Goal: Use online tool/utility: Utilize a website feature to perform a specific function

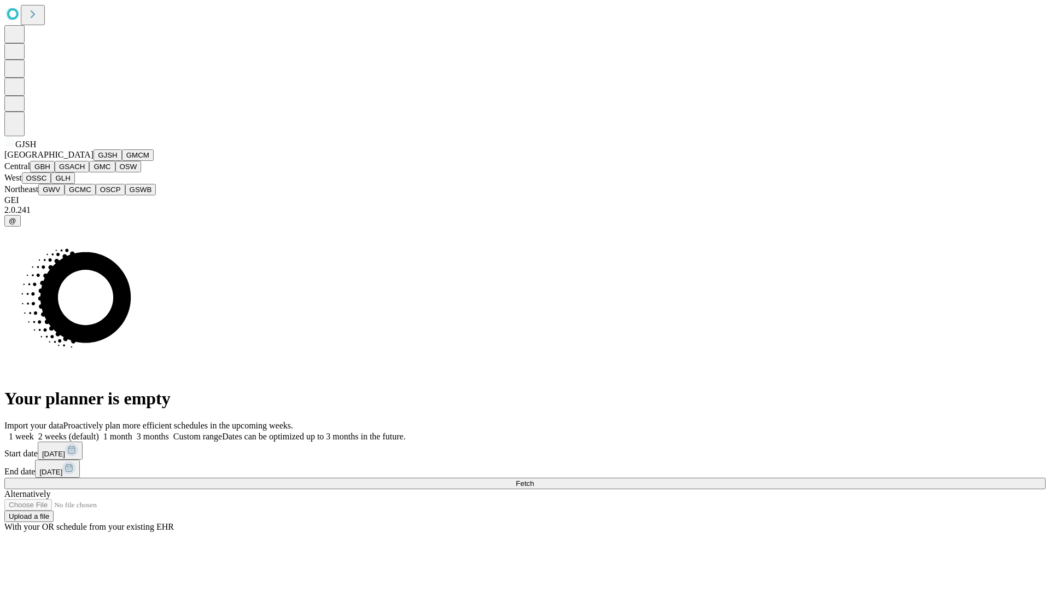
click at [93, 161] on button "GJSH" at bounding box center [107, 154] width 28 height 11
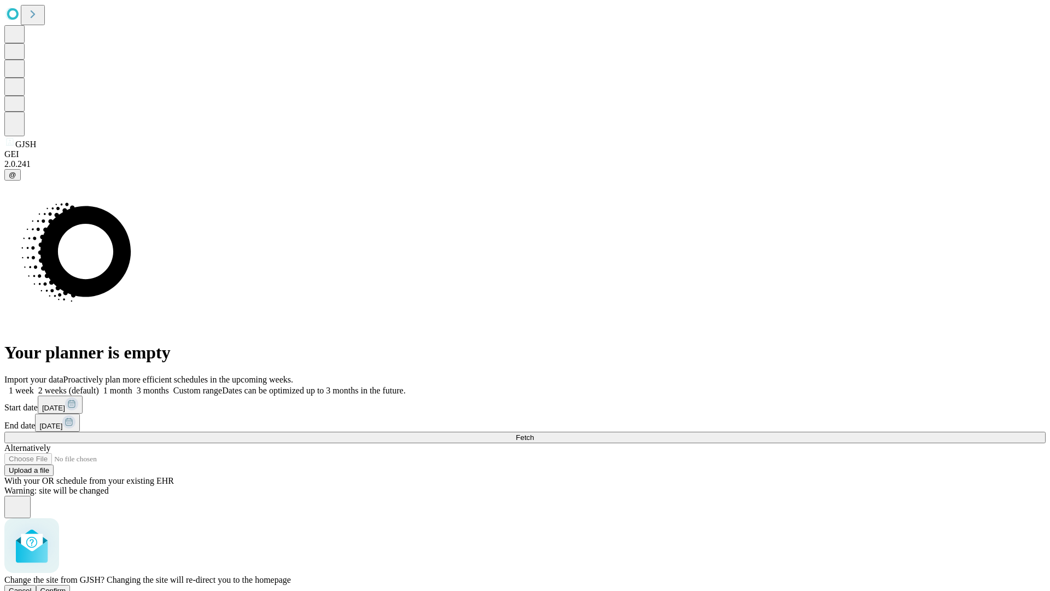
click at [66, 586] on span "Confirm" at bounding box center [53, 590] width 26 height 8
click at [34, 385] on label "1 week" at bounding box center [19, 389] width 30 height 9
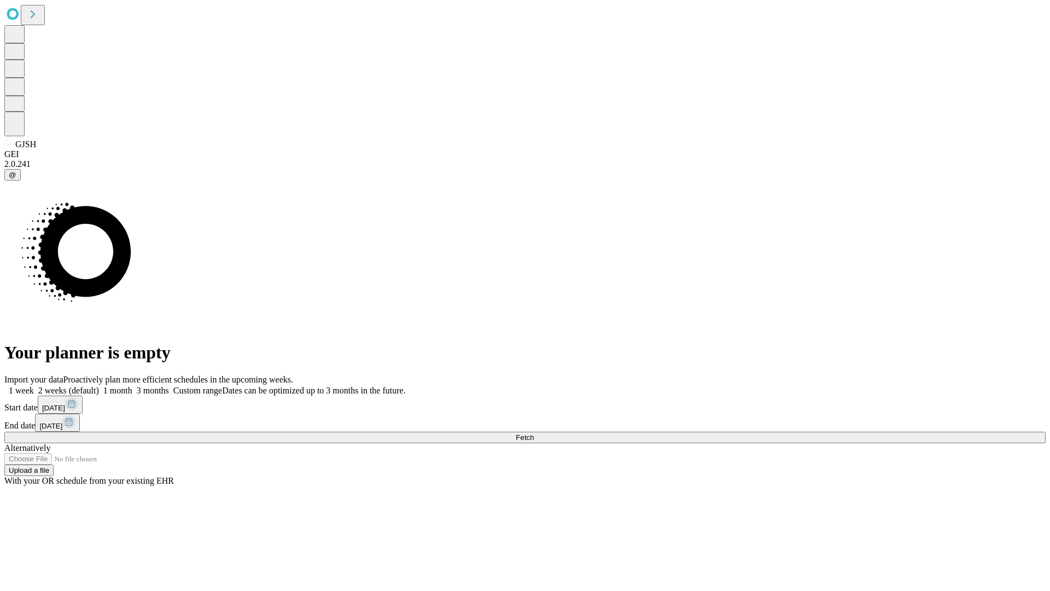
click at [534, 433] on span "Fetch" at bounding box center [525, 437] width 18 height 8
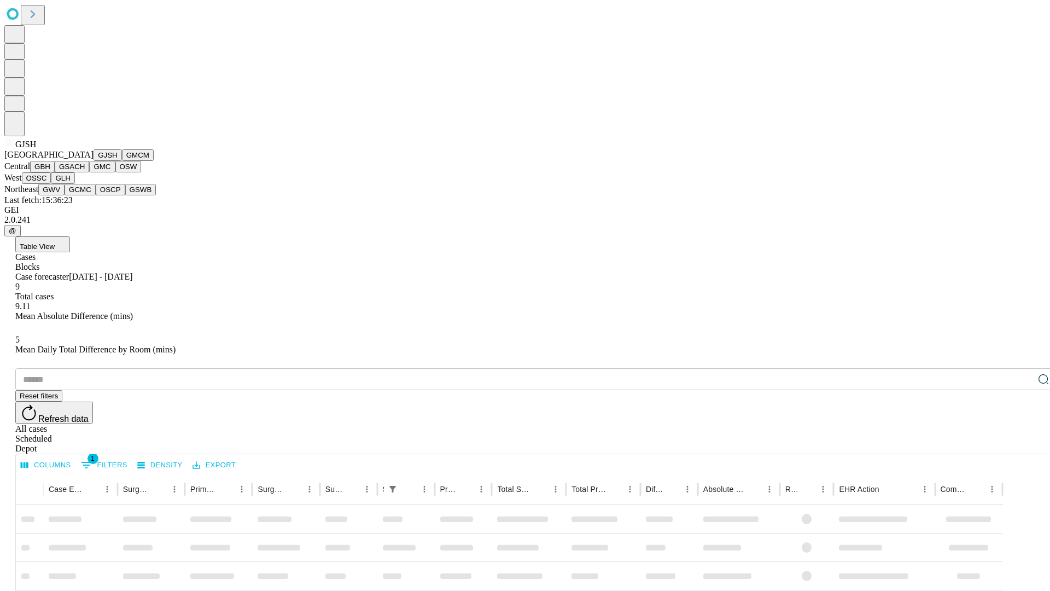
click at [122, 161] on button "GMCM" at bounding box center [138, 154] width 32 height 11
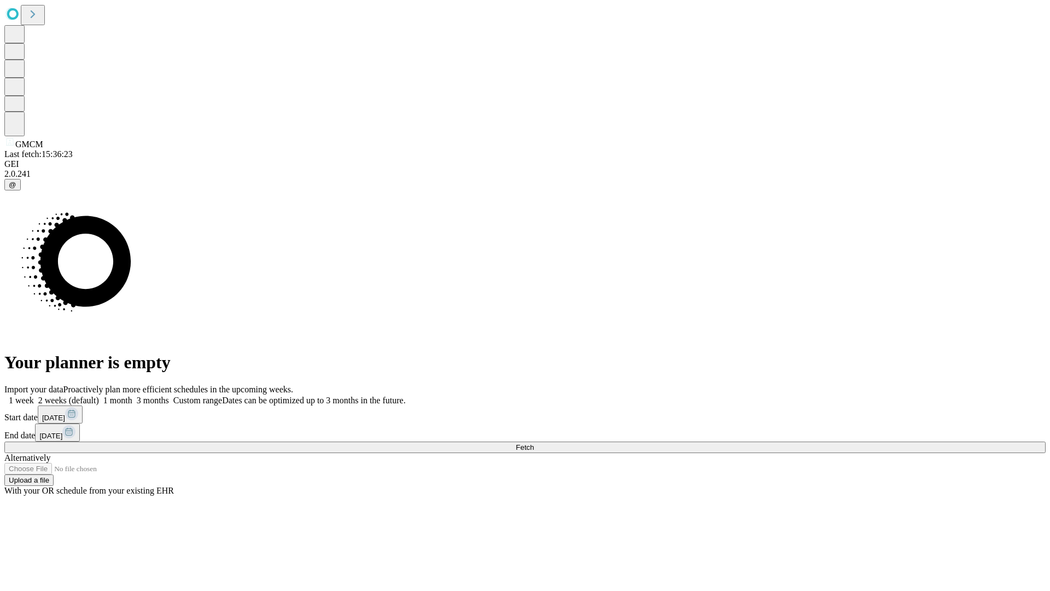
click at [34, 395] on label "1 week" at bounding box center [19, 399] width 30 height 9
click at [534, 443] on span "Fetch" at bounding box center [525, 447] width 18 height 8
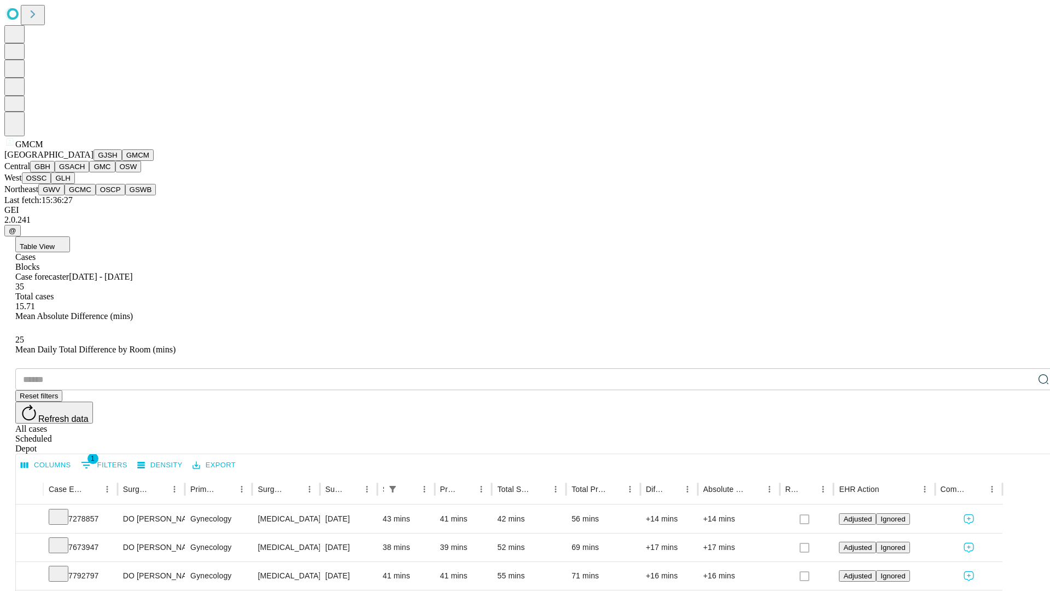
click at [55, 172] on button "GBH" at bounding box center [42, 166] width 25 height 11
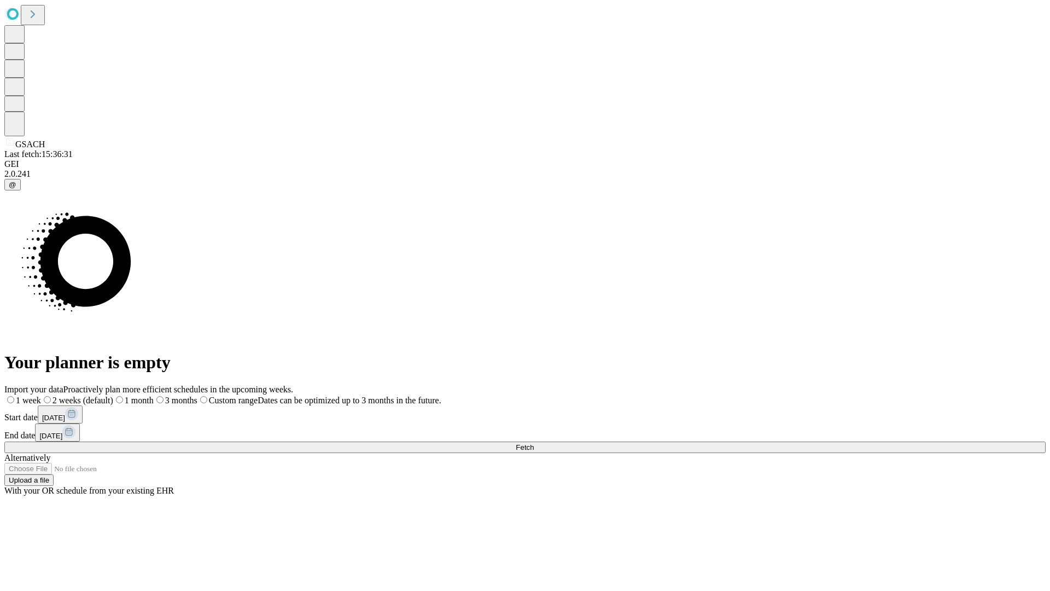
click at [41, 395] on label "1 week" at bounding box center [22, 399] width 37 height 9
click at [534, 443] on span "Fetch" at bounding box center [525, 447] width 18 height 8
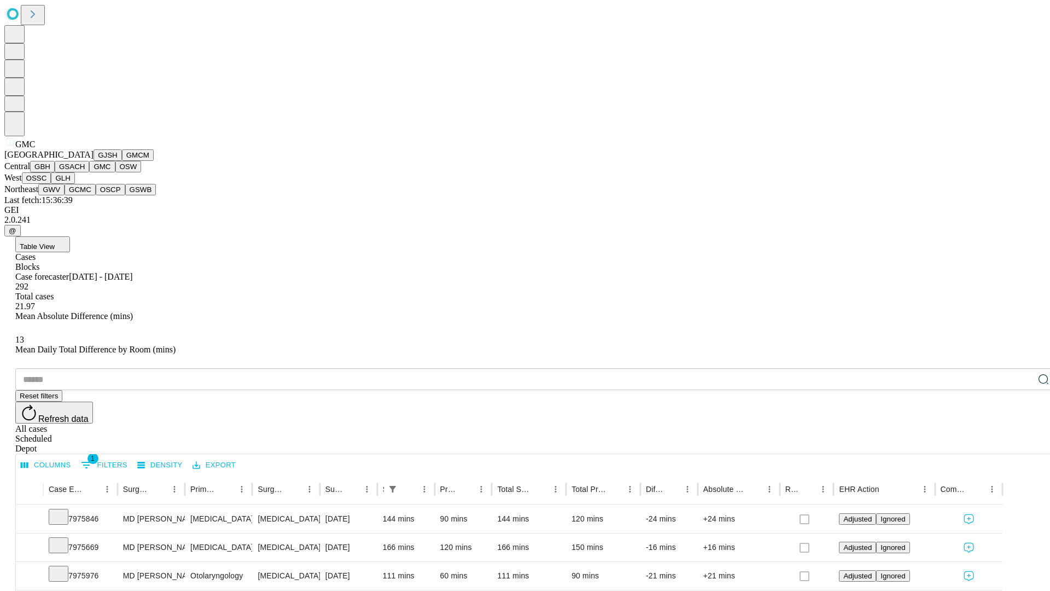
click at [115, 172] on button "OSW" at bounding box center [128, 166] width 26 height 11
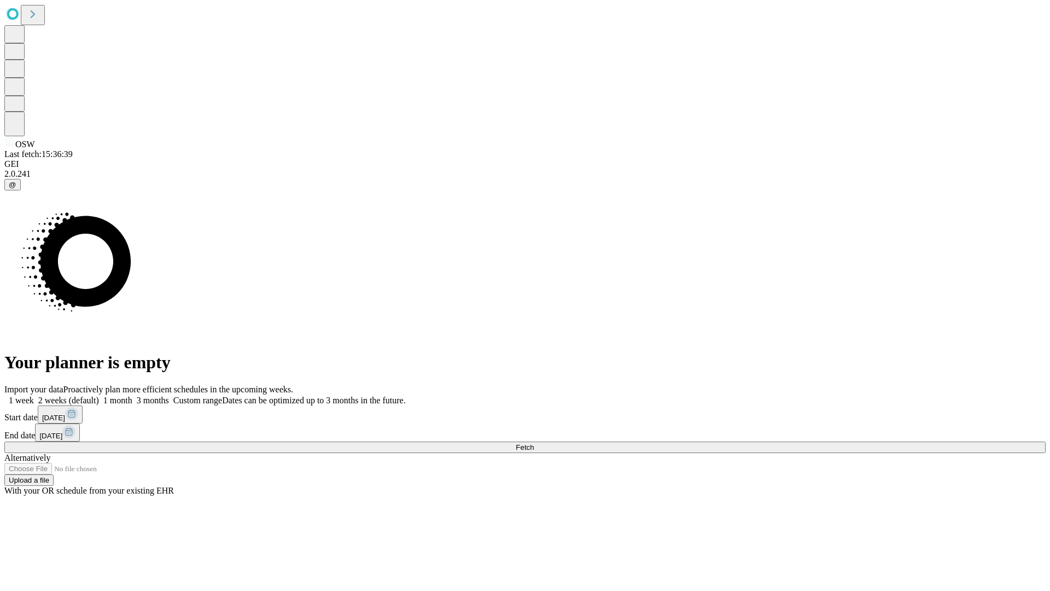
click at [34, 395] on label "1 week" at bounding box center [19, 399] width 30 height 9
click at [534, 443] on span "Fetch" at bounding box center [525, 447] width 18 height 8
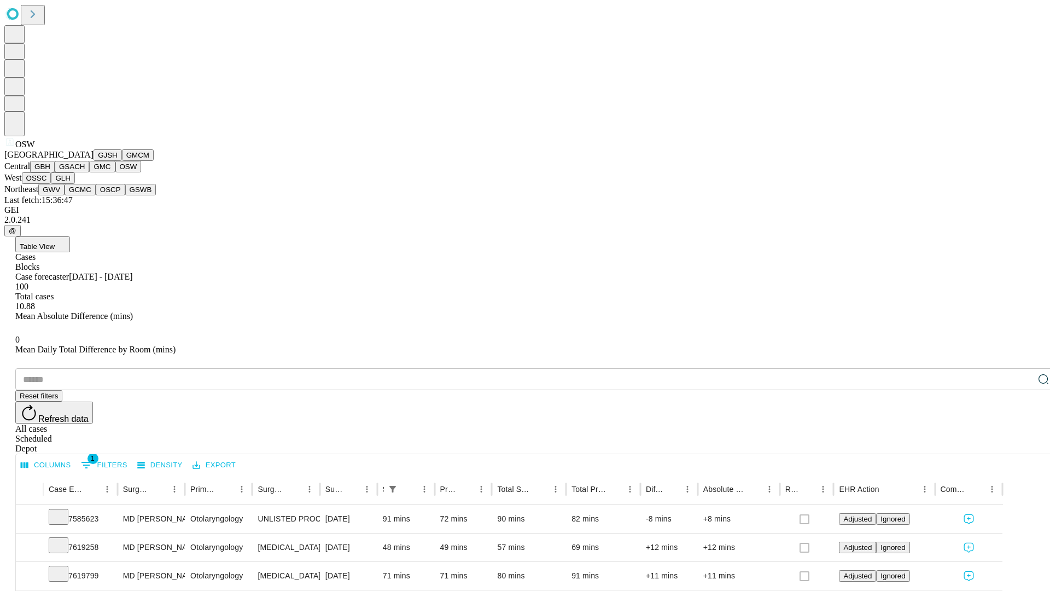
click at [51, 184] on button "OSSC" at bounding box center [37, 177] width 30 height 11
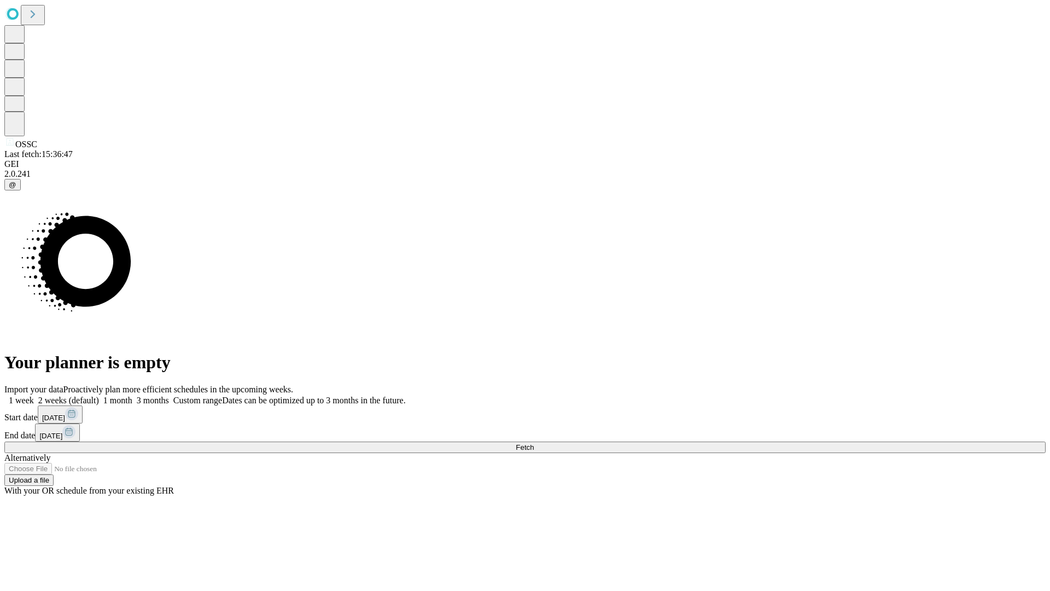
click at [34, 395] on label "1 week" at bounding box center [19, 399] width 30 height 9
click at [534, 443] on span "Fetch" at bounding box center [525, 447] width 18 height 8
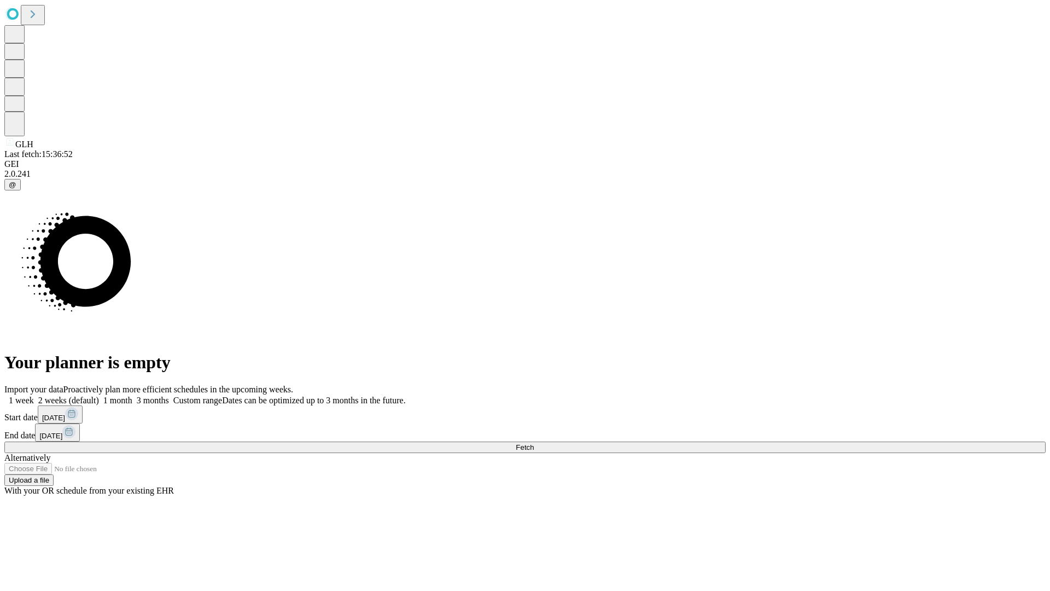
click at [534, 443] on span "Fetch" at bounding box center [525, 447] width 18 height 8
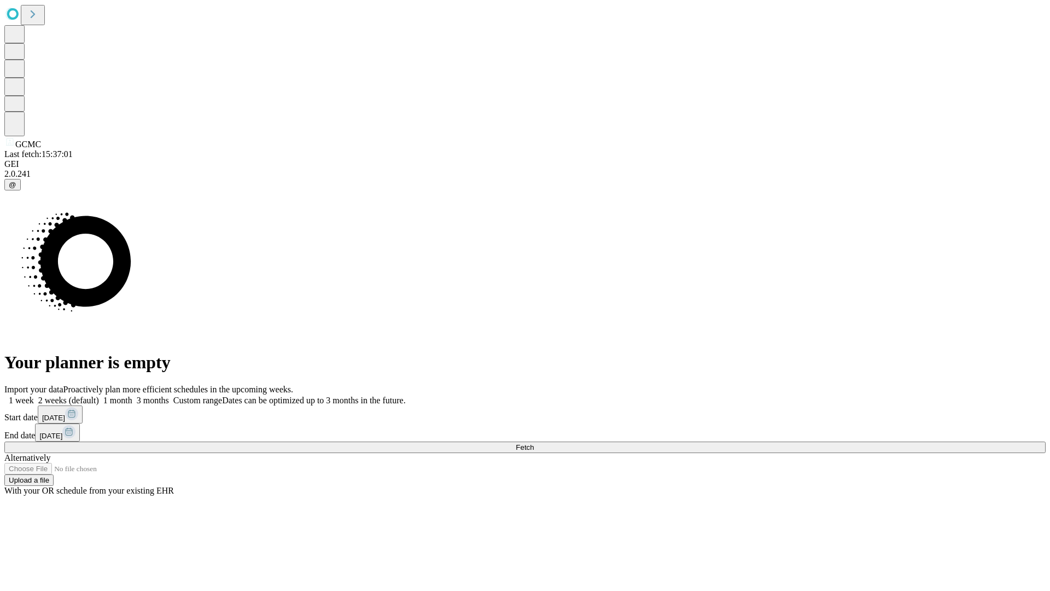
click at [34, 395] on label "1 week" at bounding box center [19, 399] width 30 height 9
click at [534, 443] on span "Fetch" at bounding box center [525, 447] width 18 height 8
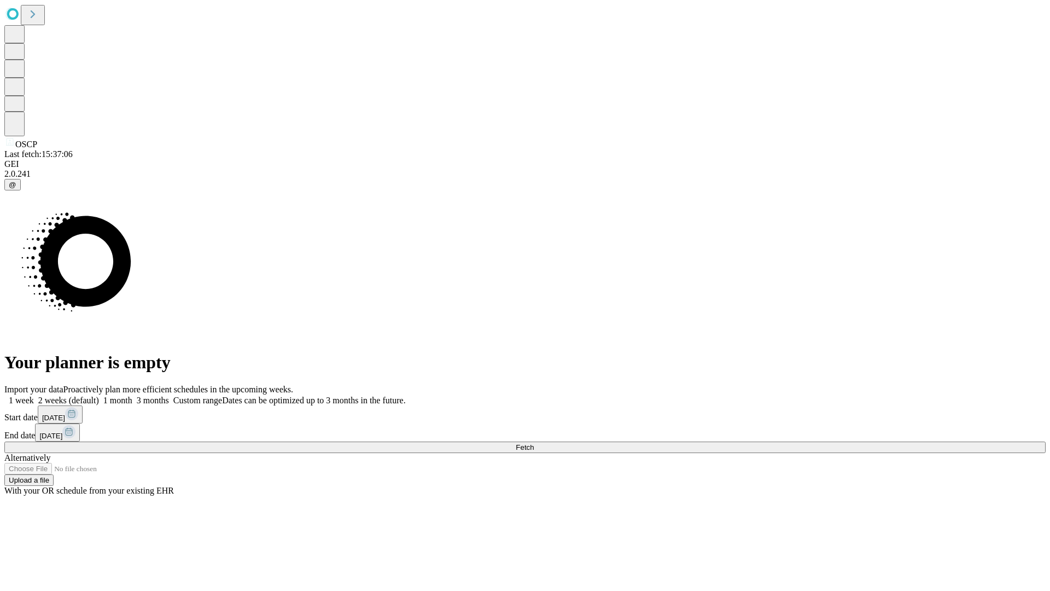
click at [534, 443] on span "Fetch" at bounding box center [525, 447] width 18 height 8
